Goal: Navigation & Orientation: Go to known website

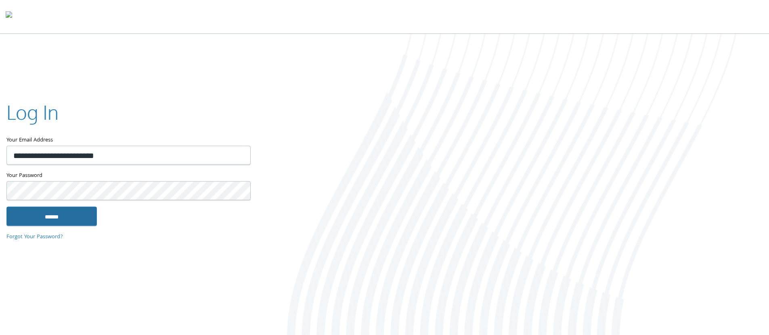
click at [82, 217] on input "******" at bounding box center [51, 216] width 90 height 19
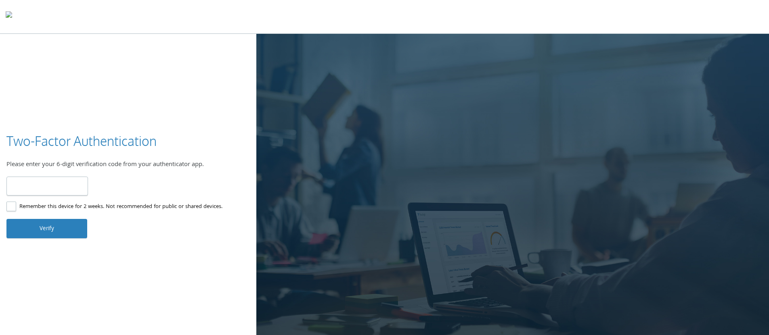
paste input "******"
type input "******"
